Goal: Use online tool/utility: Utilize a website feature to perform a specific function

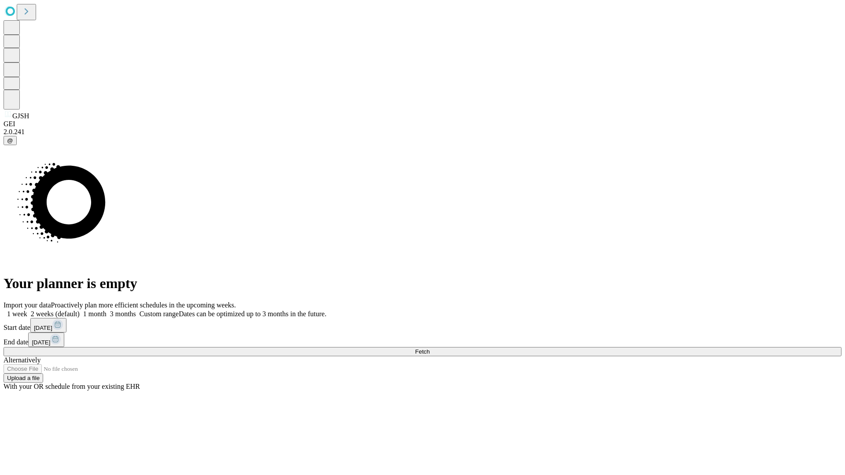
click at [430, 349] on span "Fetch" at bounding box center [422, 352] width 15 height 7
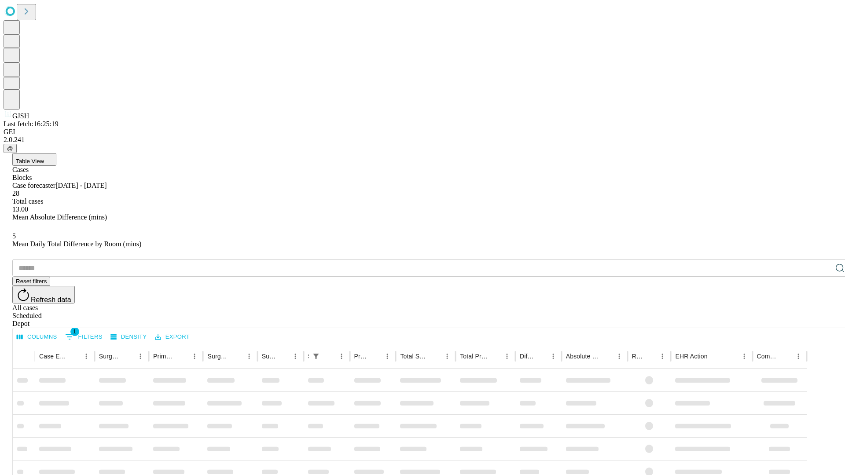
click at [44, 158] on span "Table View" at bounding box center [30, 161] width 28 height 7
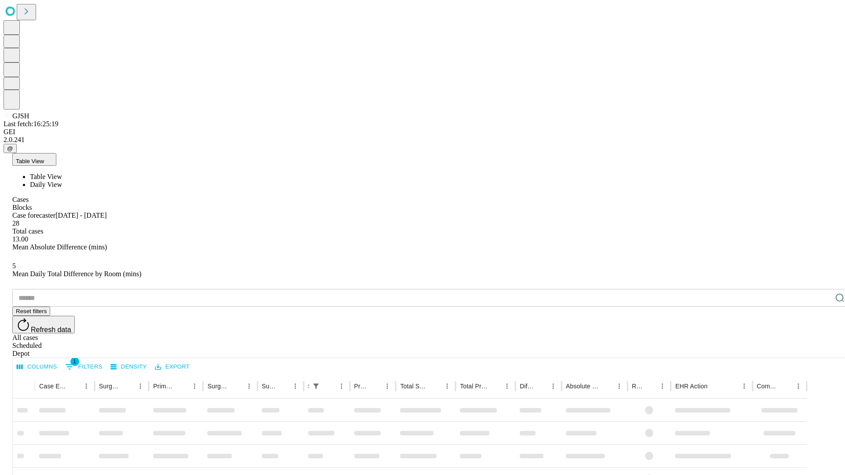
click at [62, 181] on span "Daily View" at bounding box center [46, 184] width 32 height 7
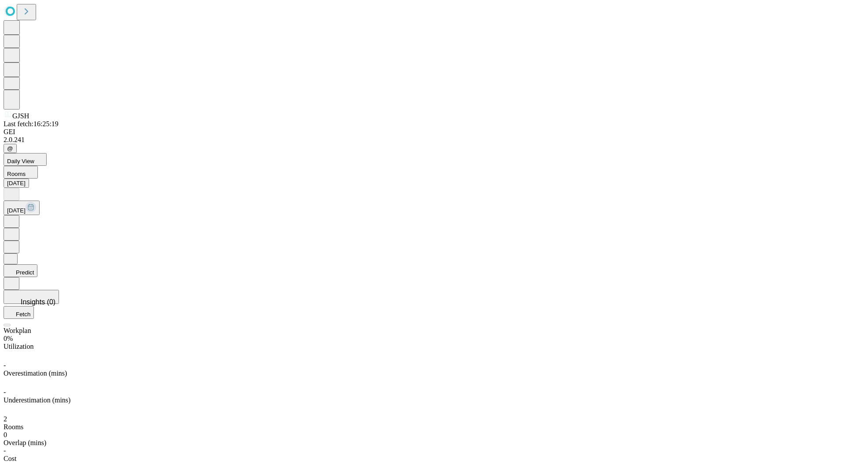
click at [37, 265] on button "Predict" at bounding box center [21, 271] width 34 height 13
